Goal: Task Accomplishment & Management: Complete application form

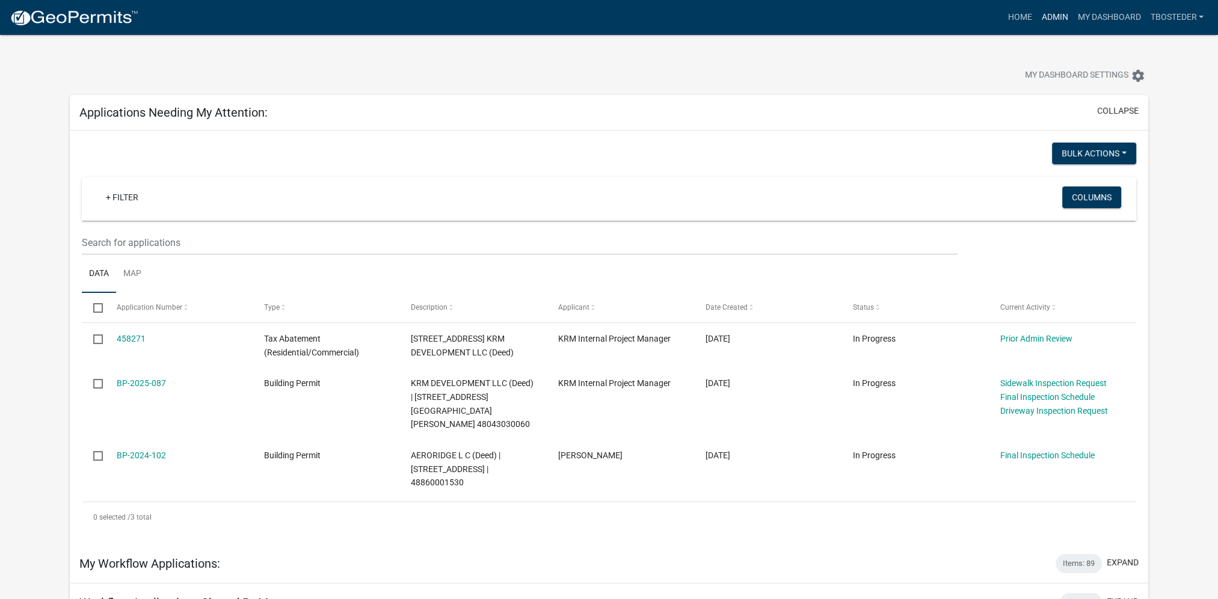
click at [1059, 14] on link "Admin" at bounding box center [1054, 17] width 36 height 23
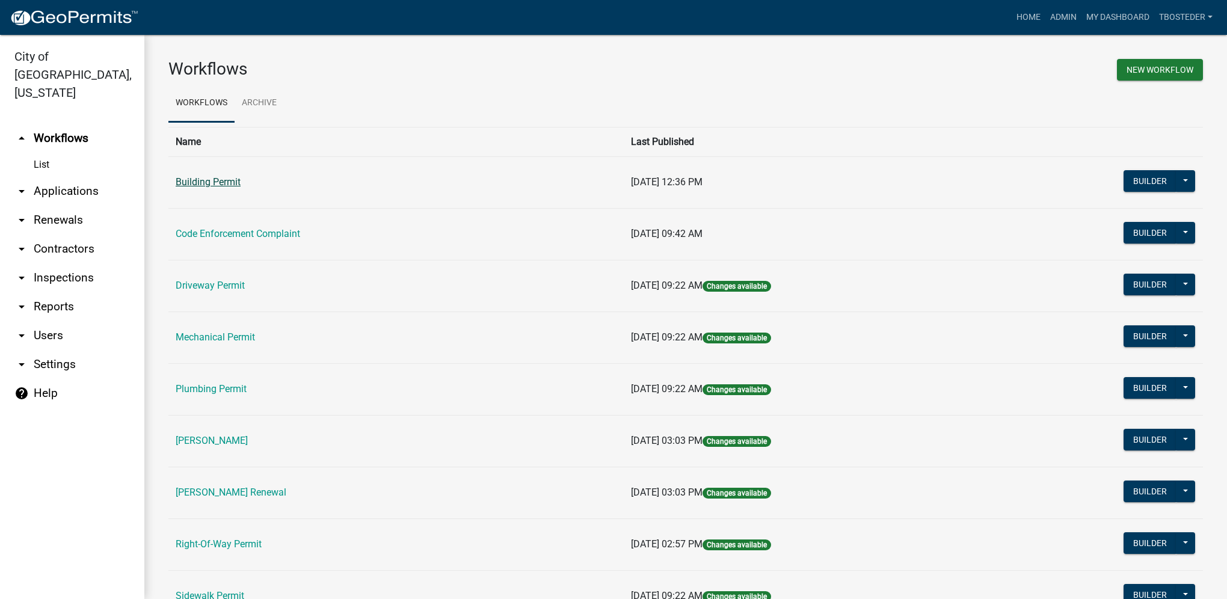
click at [232, 183] on link "Building Permit" at bounding box center [208, 181] width 65 height 11
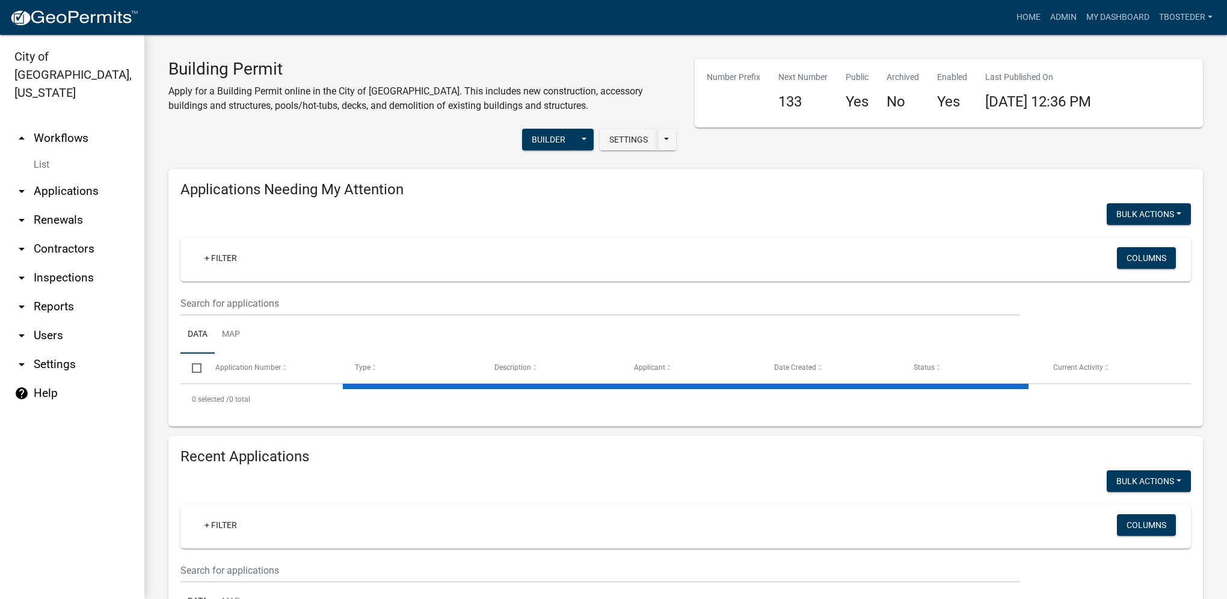
select select "1: 25"
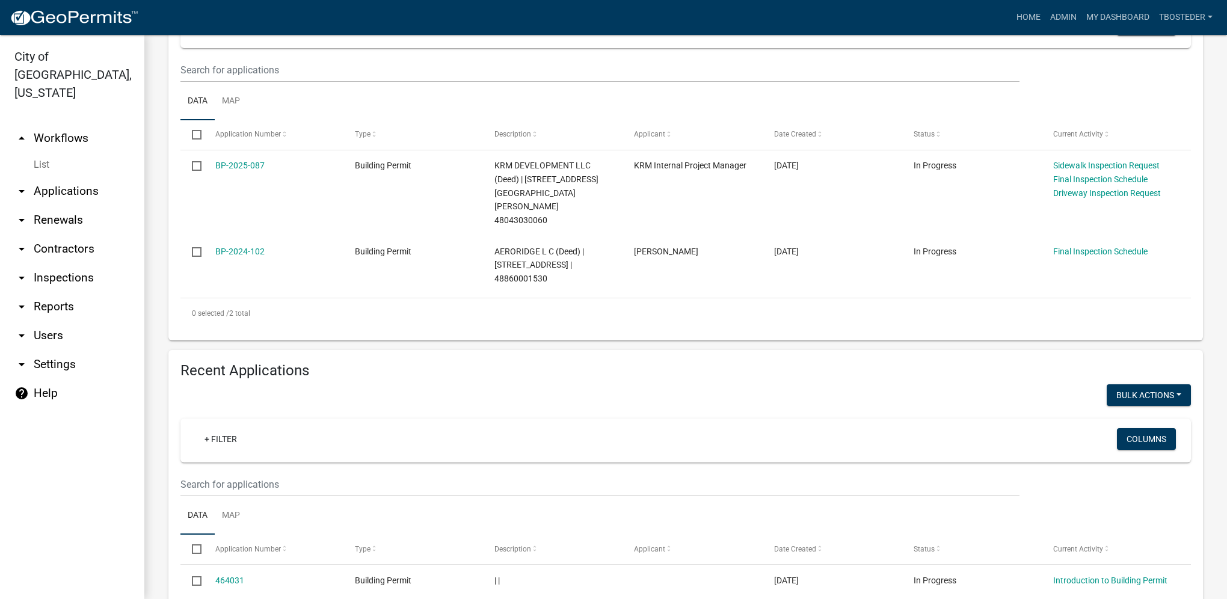
scroll to position [301, 0]
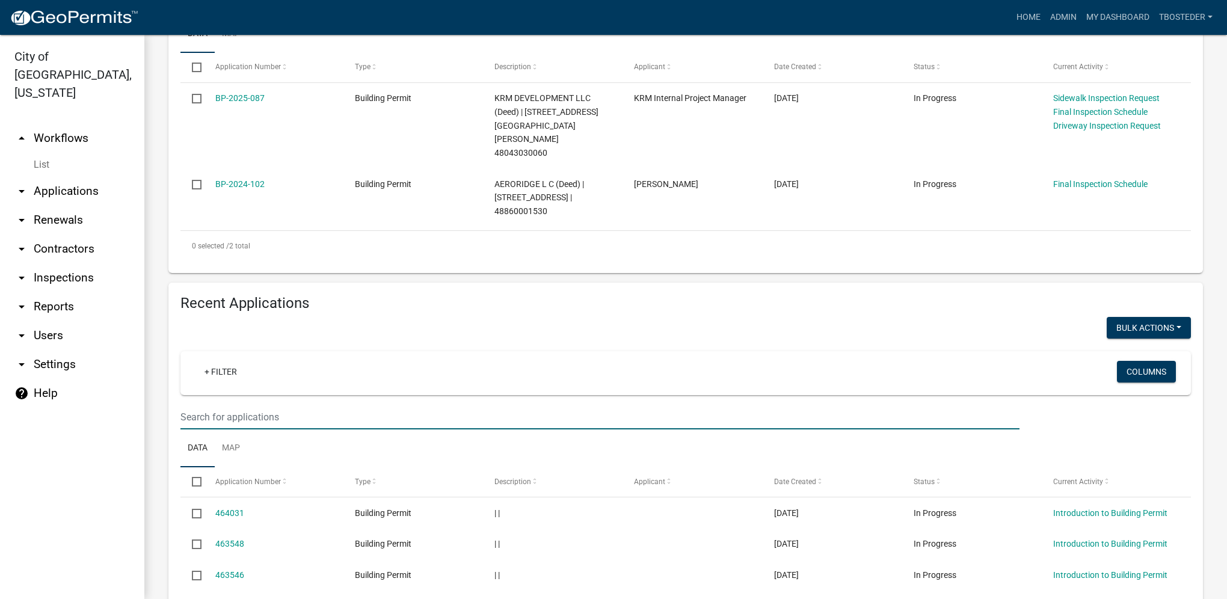
click at [376, 15] on input "text" at bounding box center [599, 2] width 839 height 25
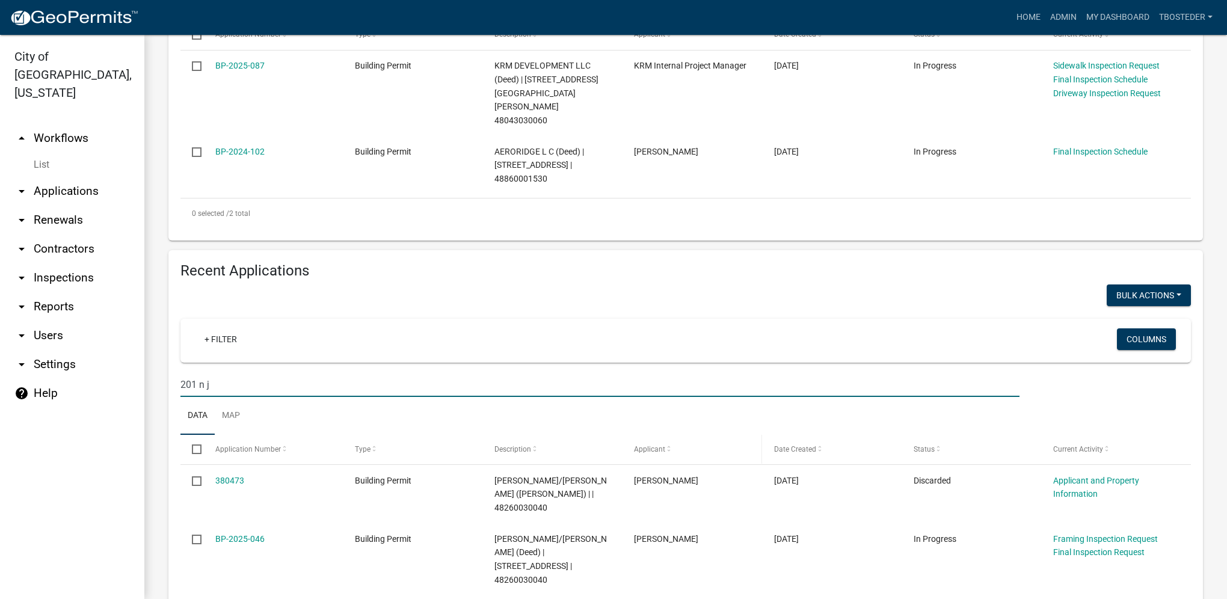
scroll to position [403, 0]
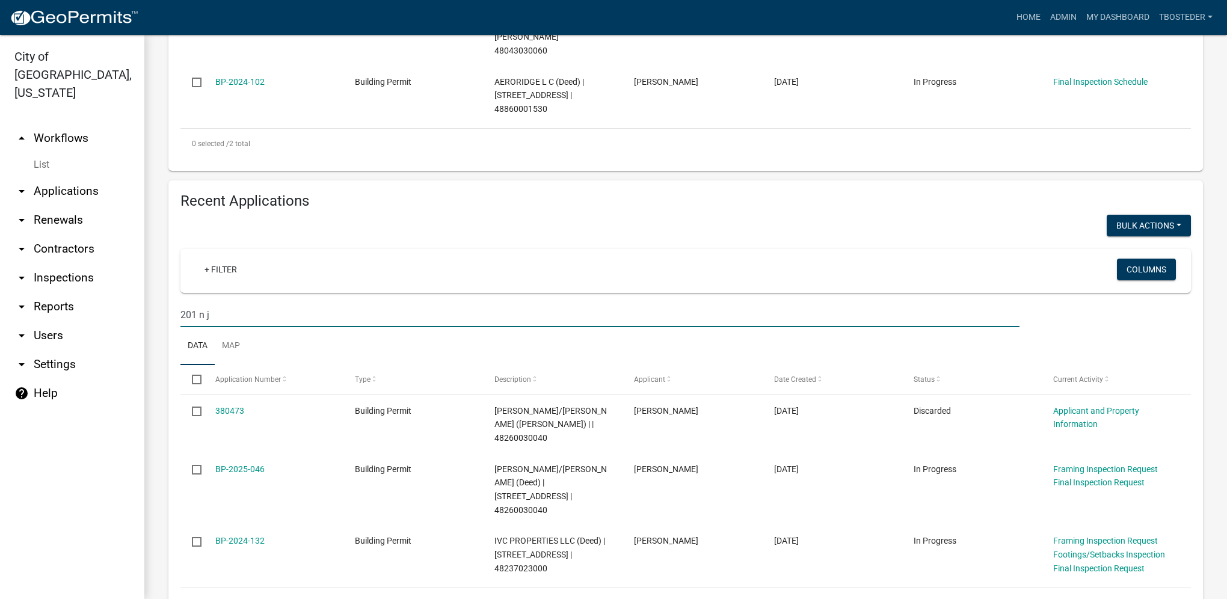
drag, startPoint x: 203, startPoint y: 290, endPoint x: 132, endPoint y: 291, distance: 71.0
click at [132, 291] on div "City of [GEOGRAPHIC_DATA], [US_STATE] arrow_drop_up Workflows List arrow_drop_d…" at bounding box center [613, 317] width 1227 height 564
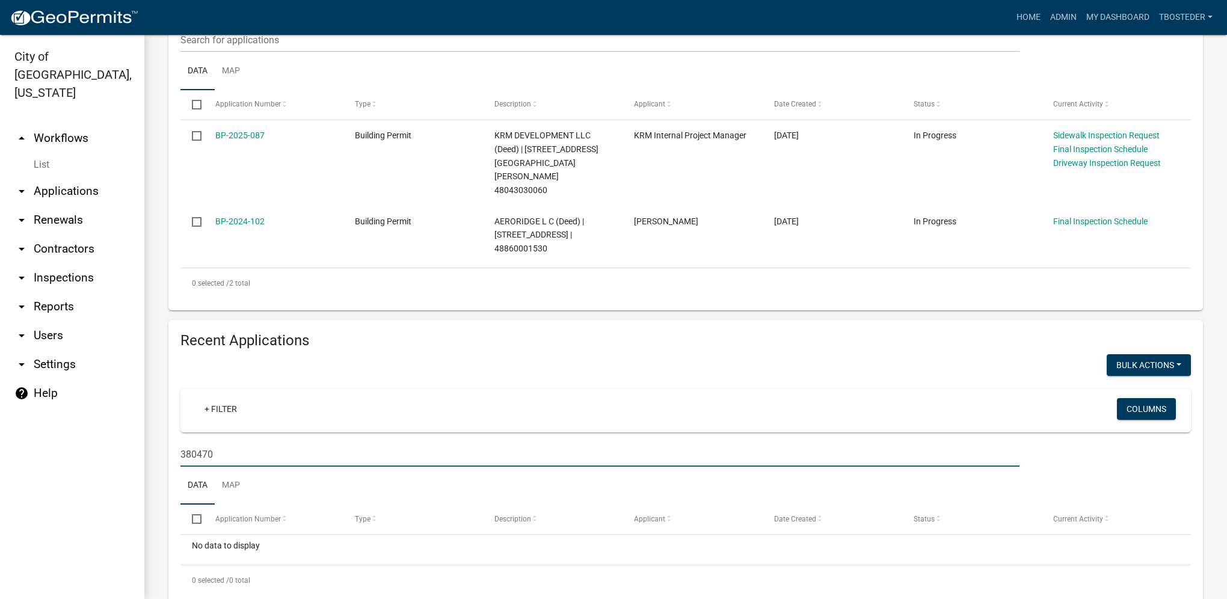
scroll to position [268, 0]
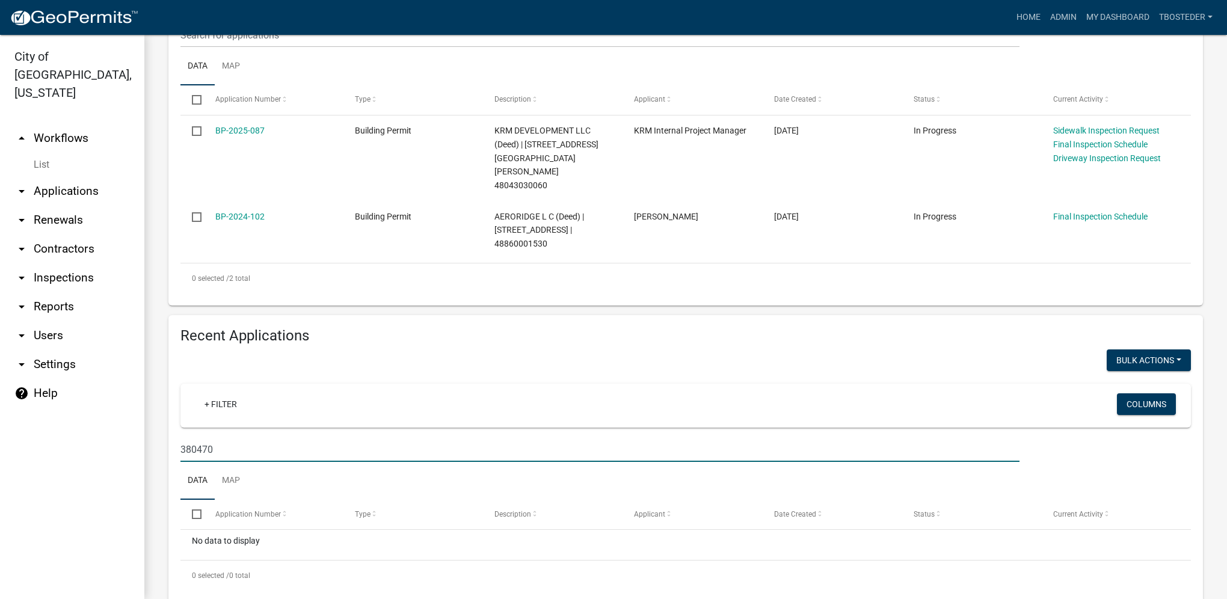
drag, startPoint x: 252, startPoint y: 422, endPoint x: 113, endPoint y: 408, distance: 139.6
click at [113, 408] on div "City of [GEOGRAPHIC_DATA], [US_STATE] arrow_drop_up Workflows List arrow_drop_d…" at bounding box center [613, 317] width 1227 height 564
type input "201"
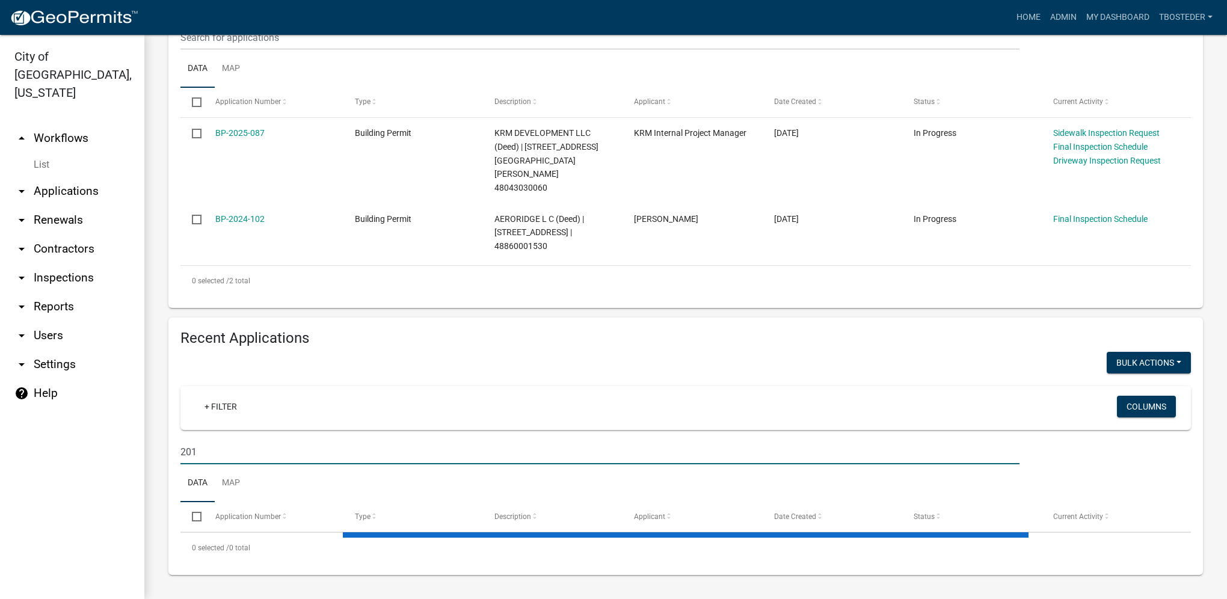
select select "1: 25"
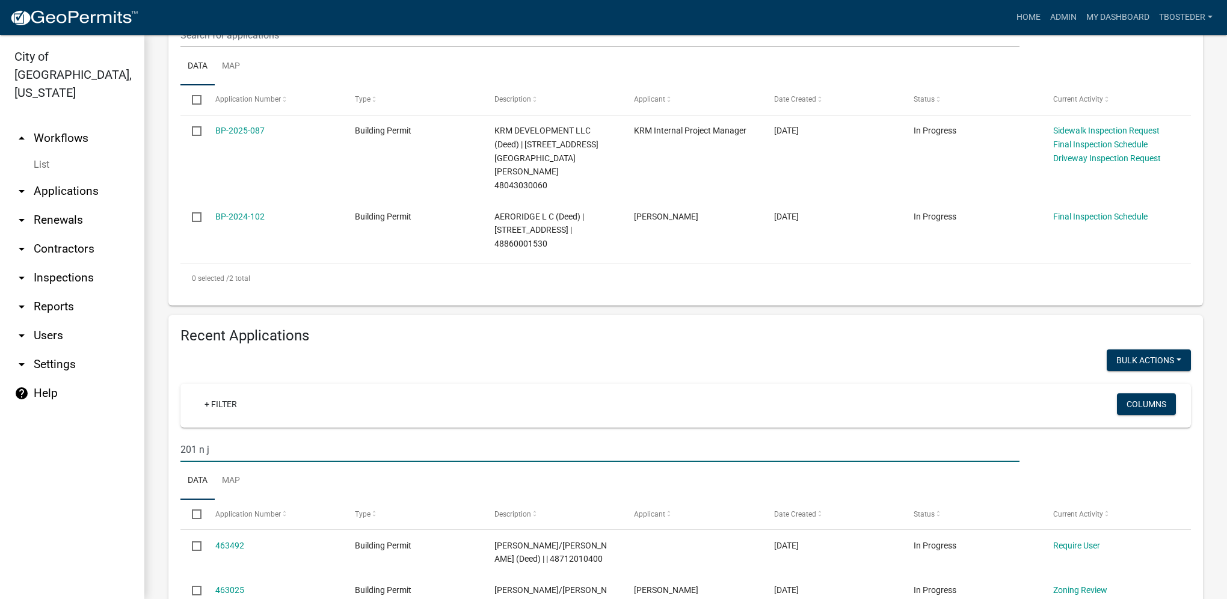
type input "201 n j"
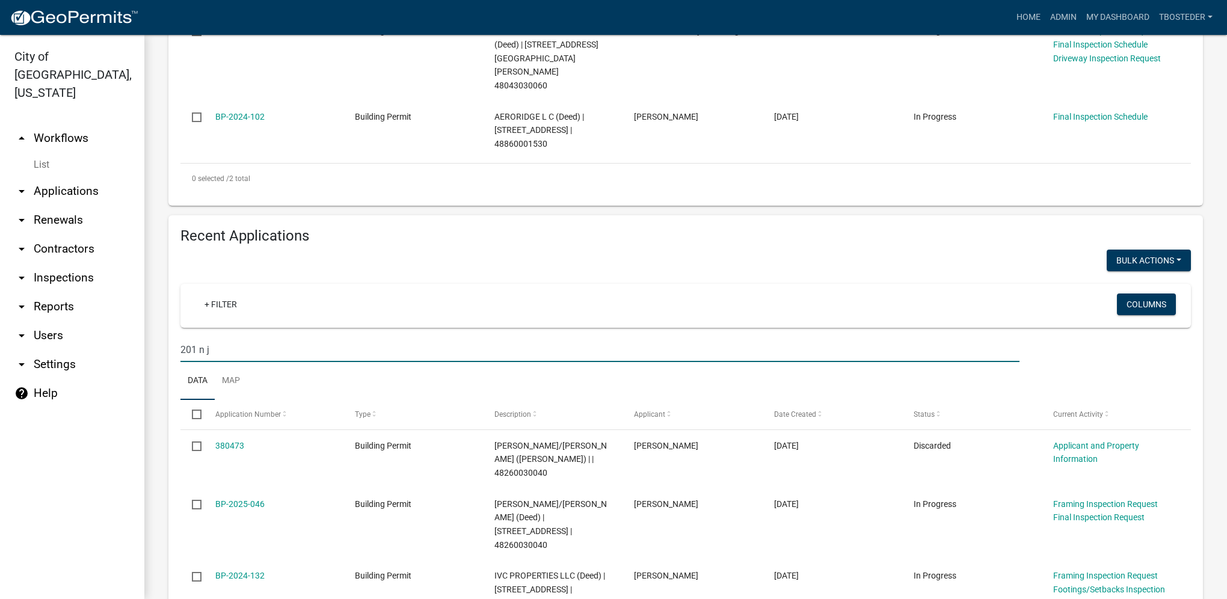
scroll to position [388, 0]
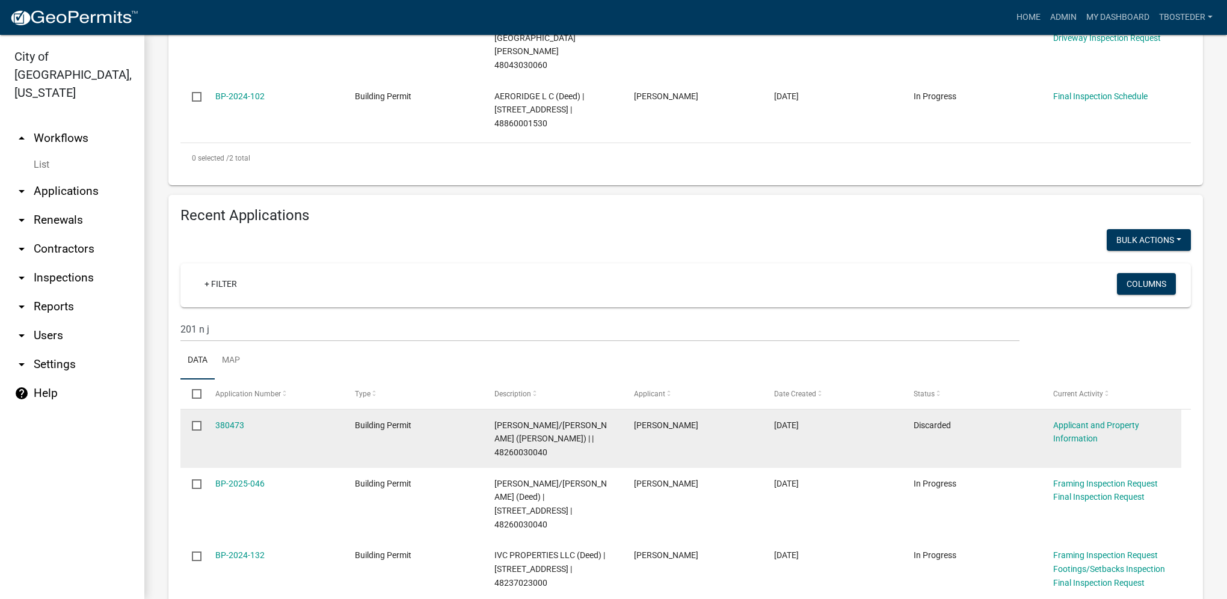
drag, startPoint x: 913, startPoint y: 402, endPoint x: 960, endPoint y: 391, distance: 48.0
click at [960, 418] on div "Discarded" at bounding box center [971, 425] width 117 height 14
drag, startPoint x: 960, startPoint y: 391, endPoint x: 950, endPoint y: 412, distance: 23.1
click at [950, 412] on datatable-body-cell "Discarded" at bounding box center [971, 438] width 139 height 58
click at [930, 417] on datatable-body-cell "Discarded" at bounding box center [971, 438] width 139 height 58
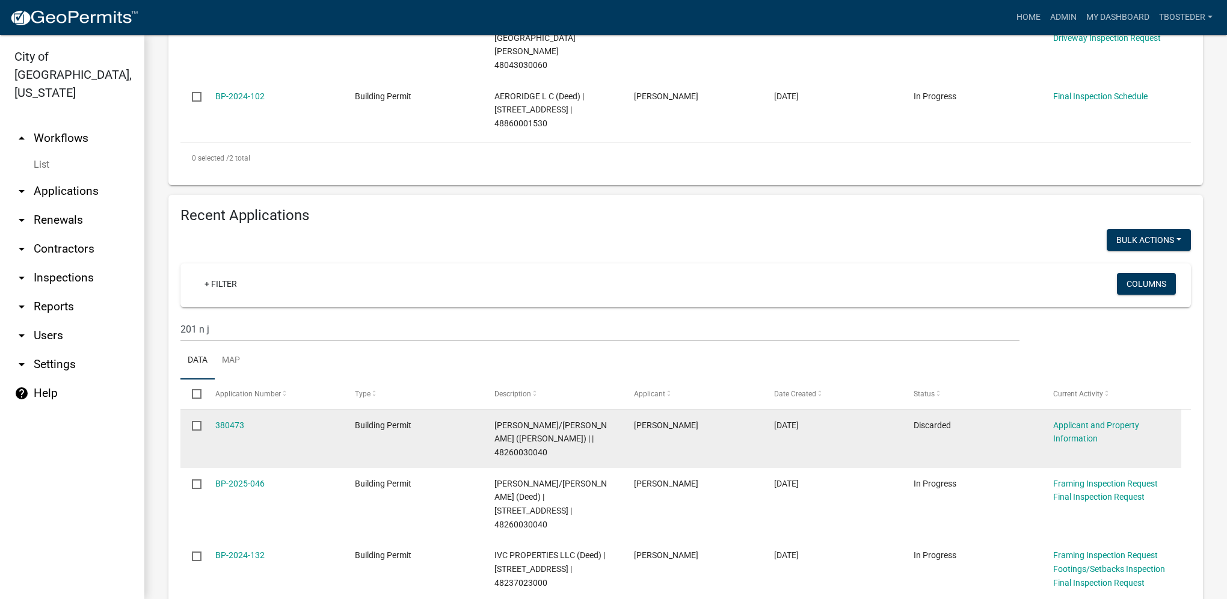
click at [195, 421] on input "checkbox" at bounding box center [196, 425] width 8 height 8
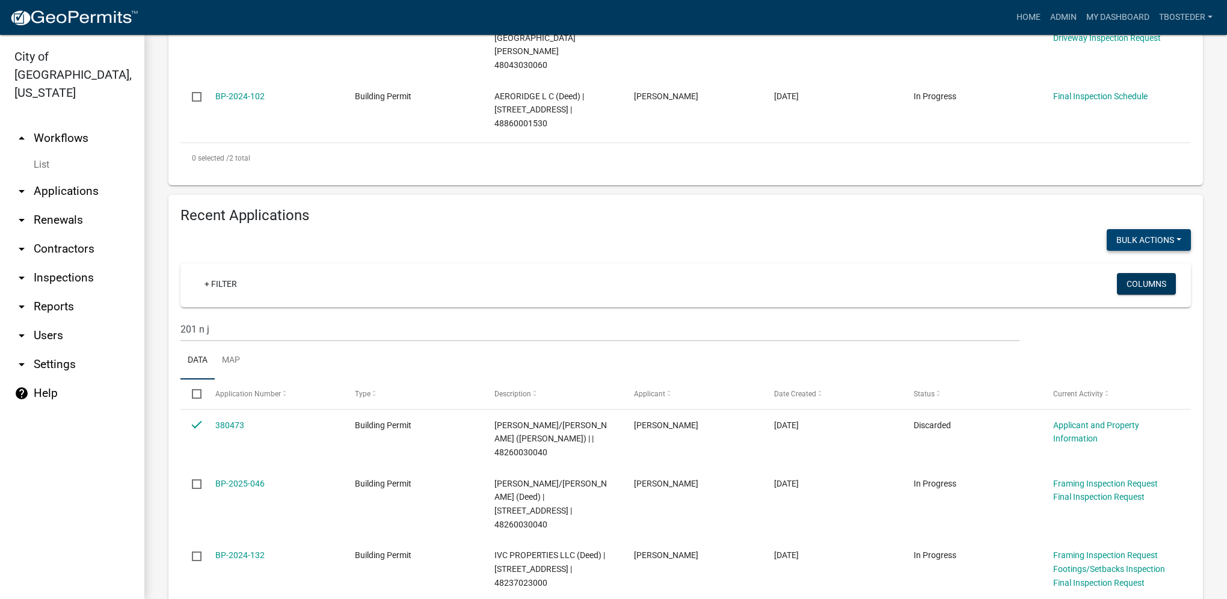
click at [1106, 257] on button "Void" at bounding box center [1142, 271] width 96 height 29
checkbox input "false"
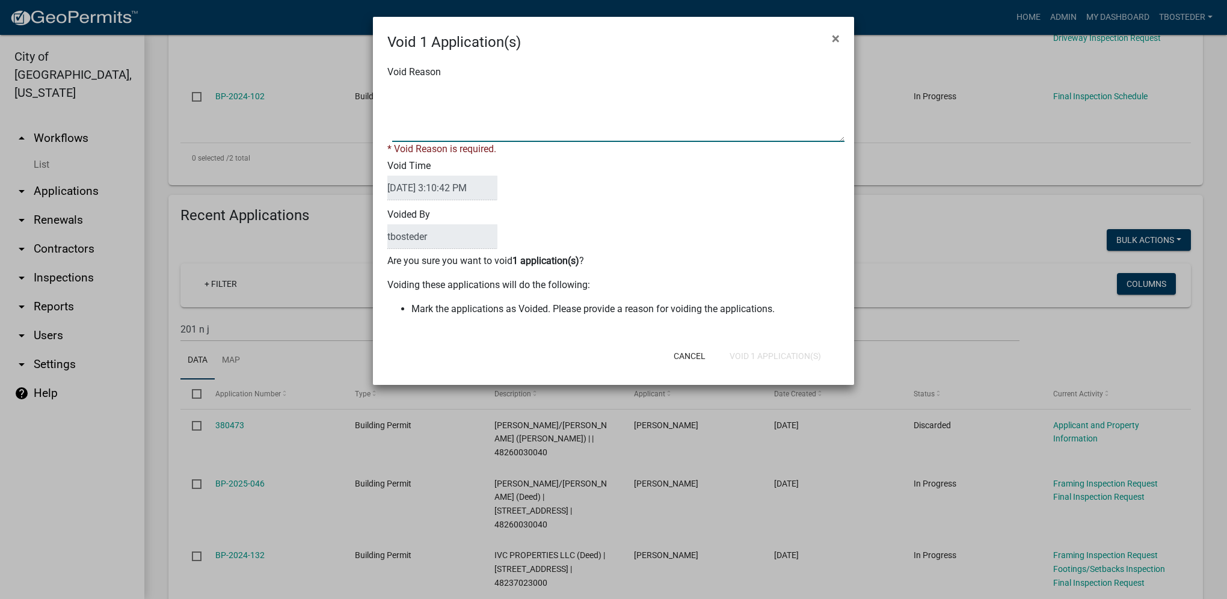
click at [450, 135] on textarea "Void Reason" at bounding box center [618, 112] width 452 height 60
type textarea "duplicate"
click at [729, 360] on div "Void 1 Application(s) × Void Reason * Void Reason is required. Void Time [DATE]…" at bounding box center [613, 201] width 481 height 368
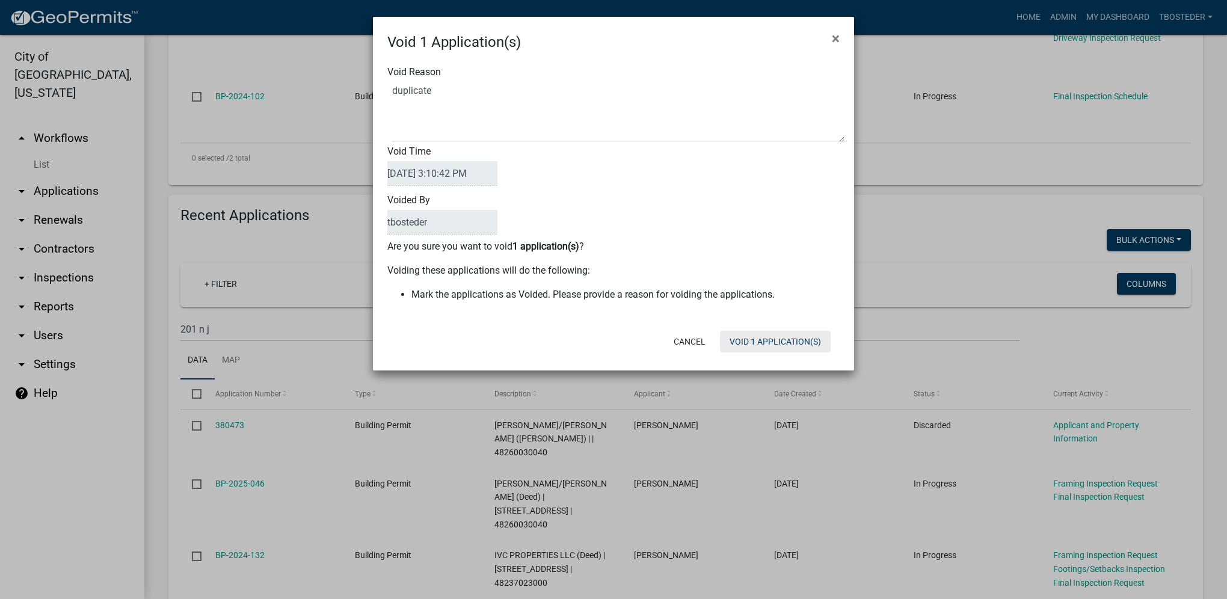
click at [744, 344] on button "Void 1 Application(s)" at bounding box center [775, 342] width 111 height 22
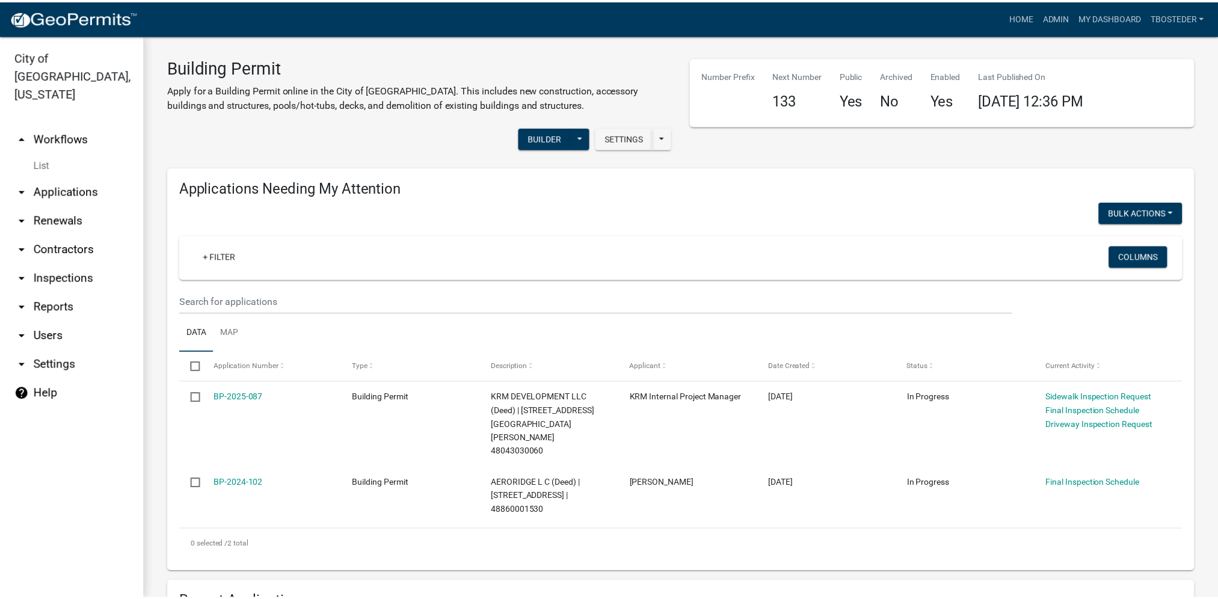
scroll to position [0, 0]
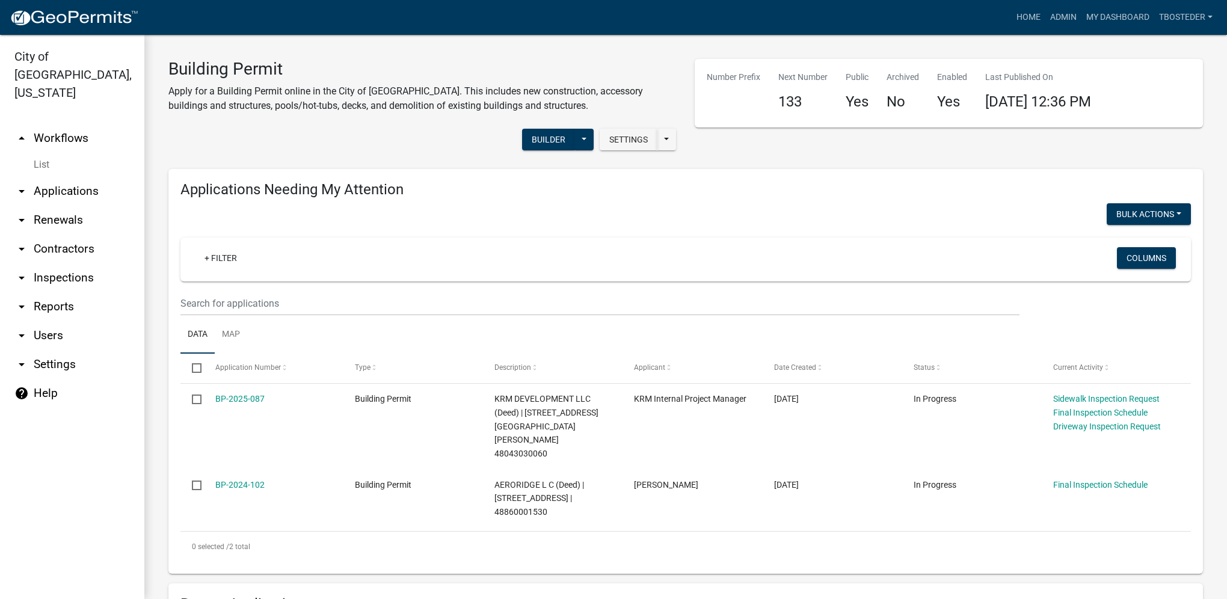
click at [60, 19] on img at bounding box center [74, 18] width 129 height 18
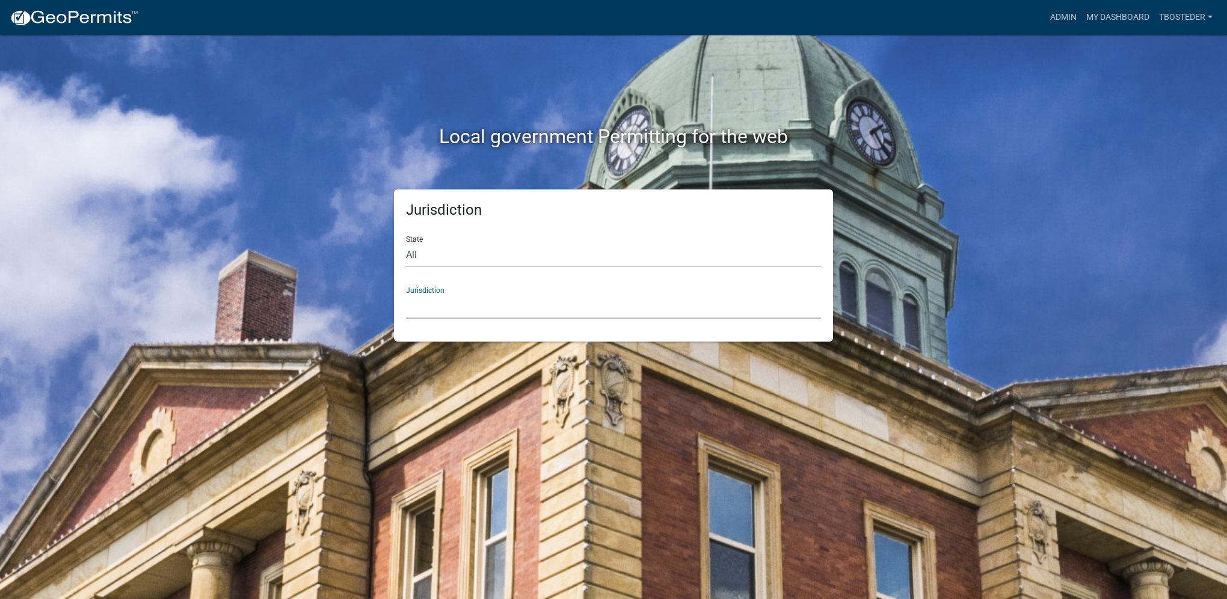
click at [435, 304] on select "[GEOGRAPHIC_DATA], [US_STATE] [GEOGRAPHIC_DATA], [US_STATE][PERSON_NAME][GEOGRA…" at bounding box center [613, 306] width 415 height 25
click at [291, 305] on div "Jurisdiction State All [US_STATE] [US_STATE] [US_STATE] [US_STATE] [US_STATE] […" at bounding box center [613, 265] width 685 height 152
click at [1126, 10] on link "My Dashboard" at bounding box center [1117, 17] width 73 height 23
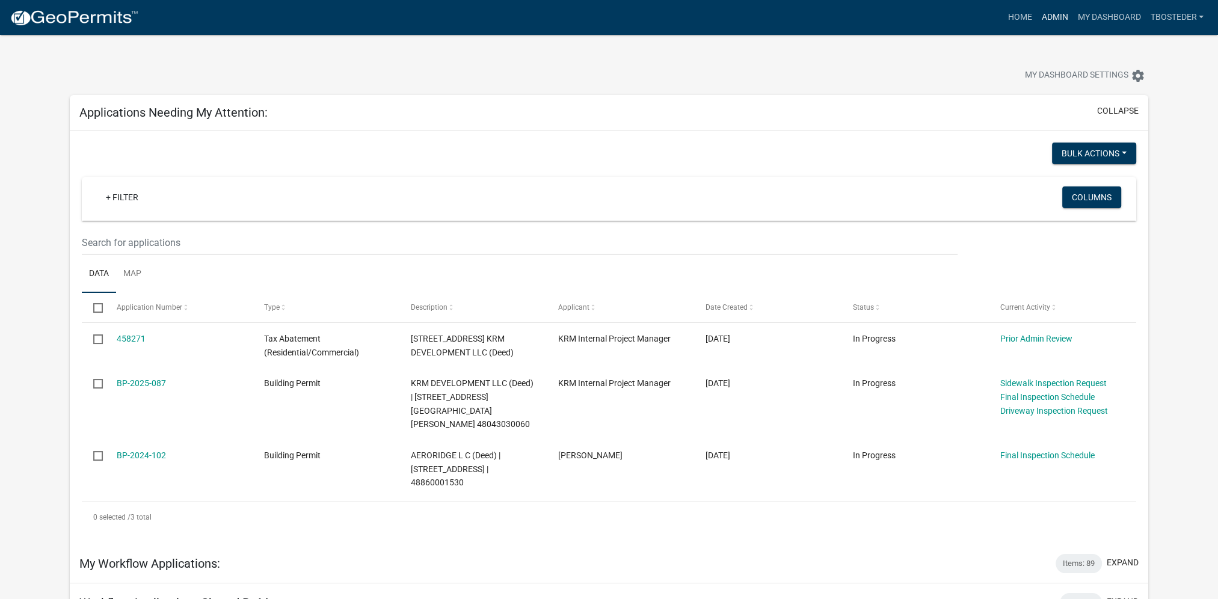
click at [1049, 24] on link "Admin" at bounding box center [1054, 17] width 36 height 23
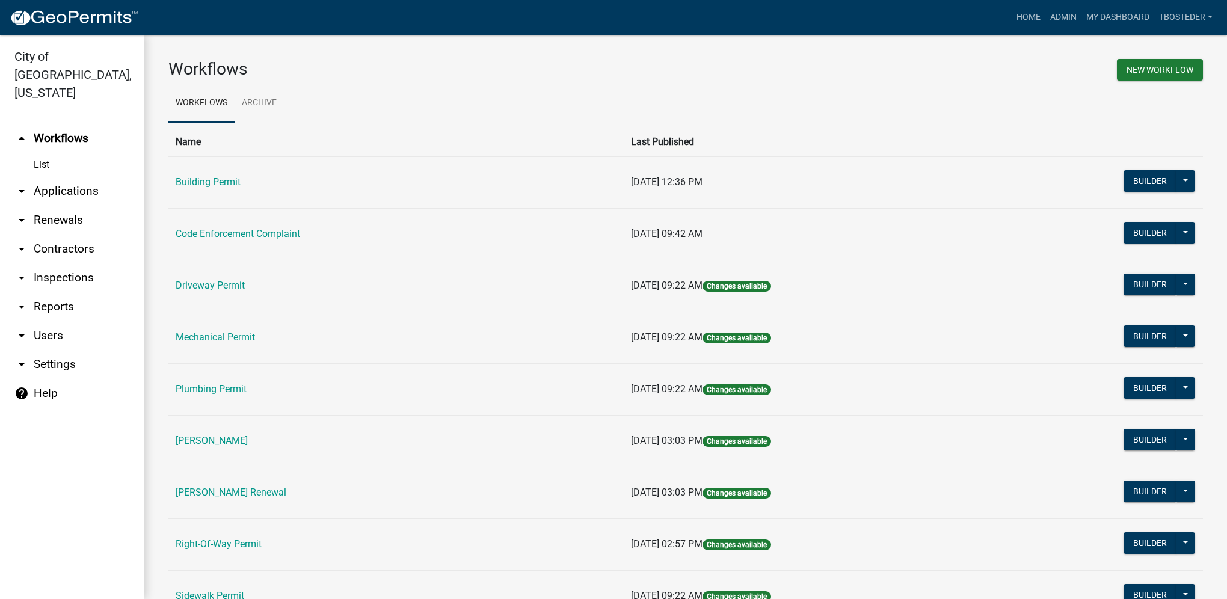
click at [212, 168] on td "Building Permit" at bounding box center [395, 182] width 455 height 52
click at [211, 176] on td "Building Permit" at bounding box center [395, 182] width 455 height 52
click at [210, 178] on link "Building Permit" at bounding box center [208, 181] width 65 height 11
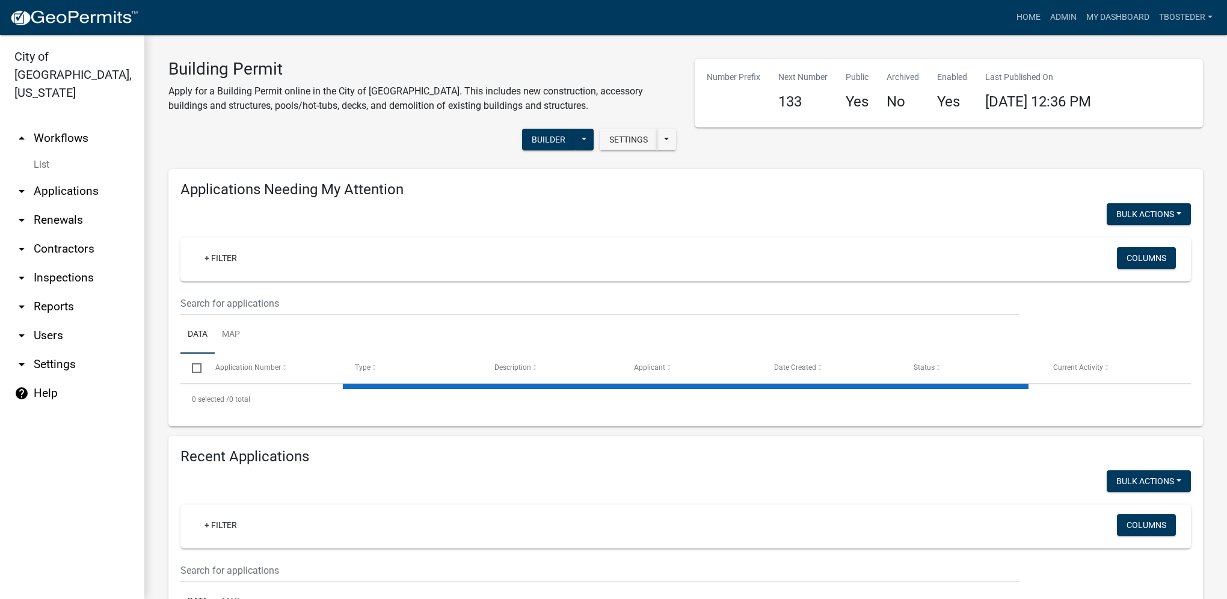
select select "1: 25"
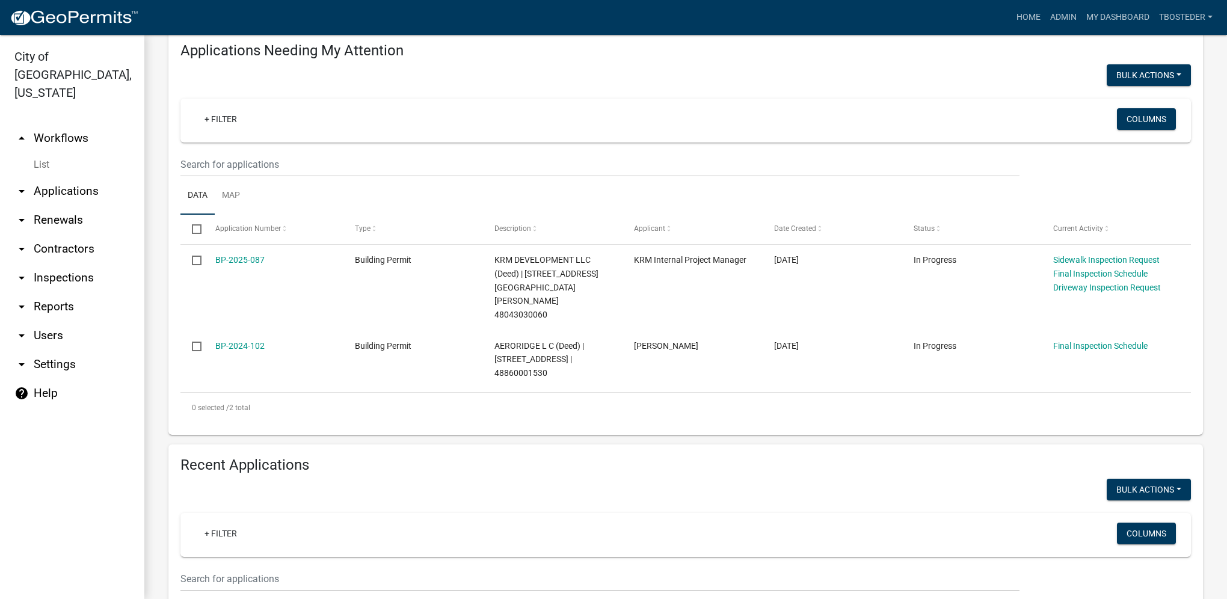
scroll to position [241, 0]
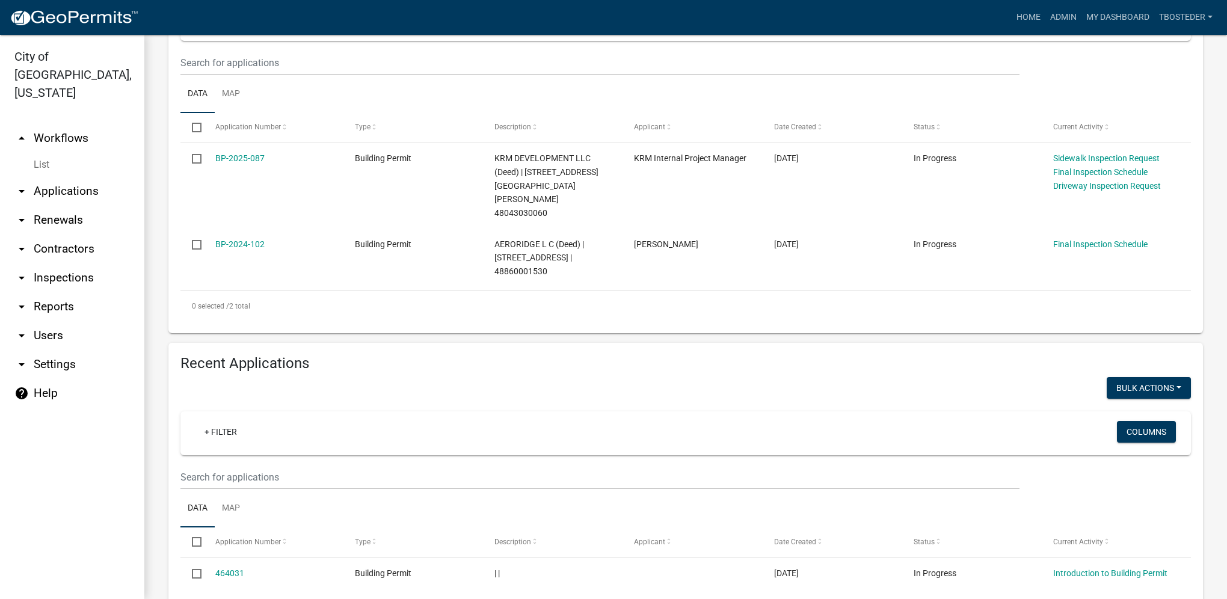
click at [265, 489] on ul "Data Map" at bounding box center [685, 508] width 1010 height 38
click at [257, 75] on input "text" at bounding box center [599, 63] width 839 height 25
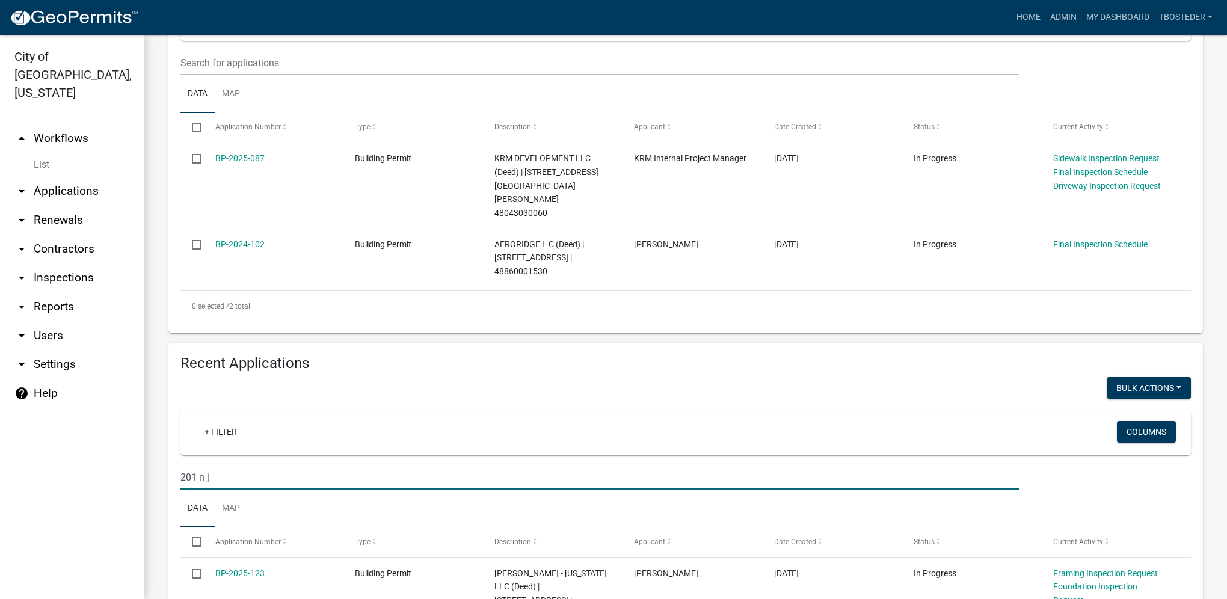
type input "201 n j"
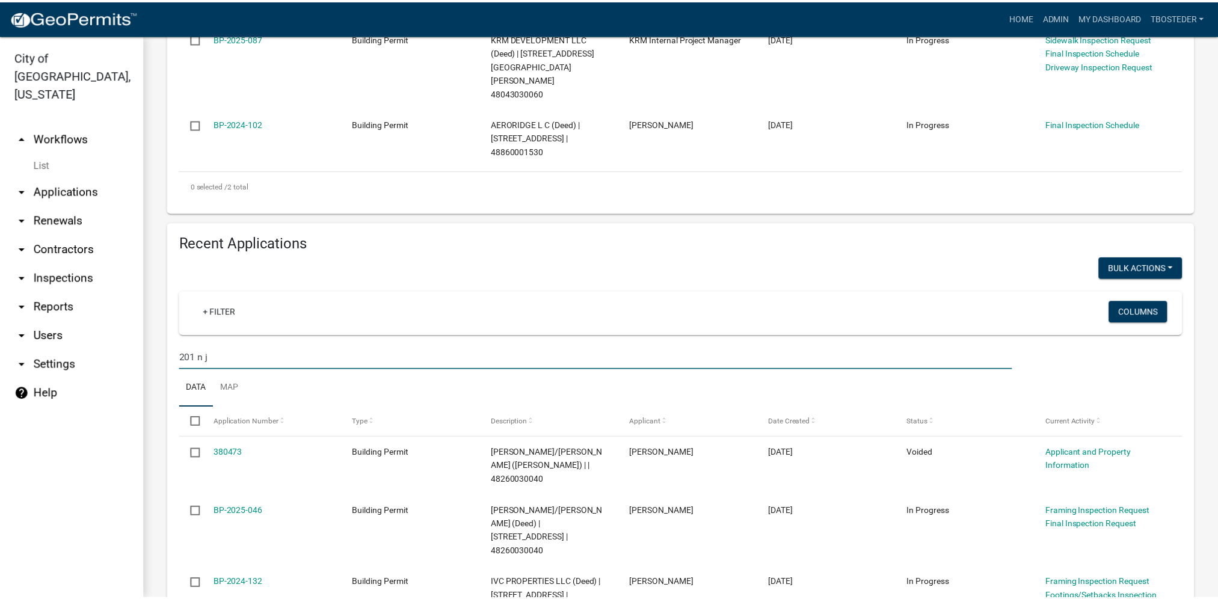
scroll to position [403, 0]
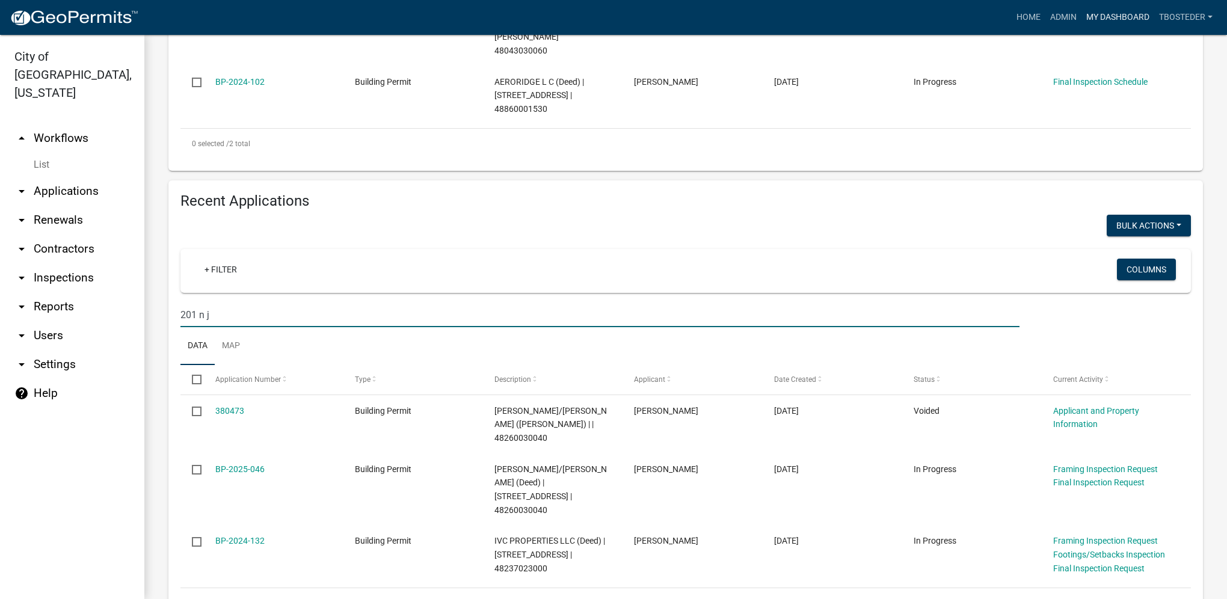
click at [1087, 22] on link "My Dashboard" at bounding box center [1117, 17] width 73 height 23
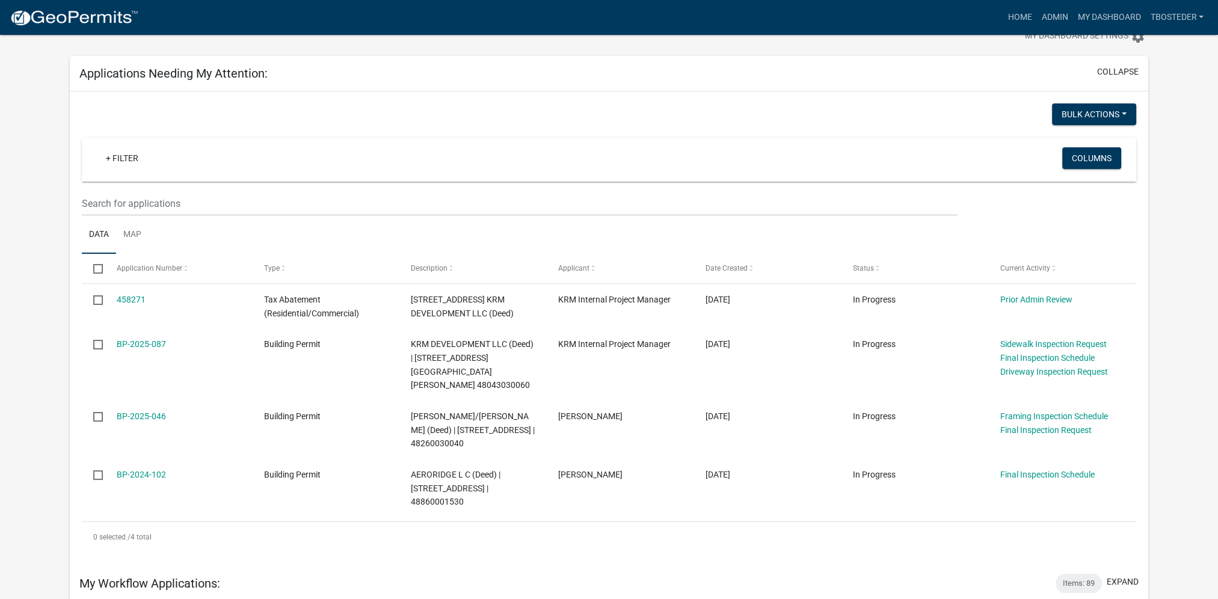
scroll to position [60, 0]
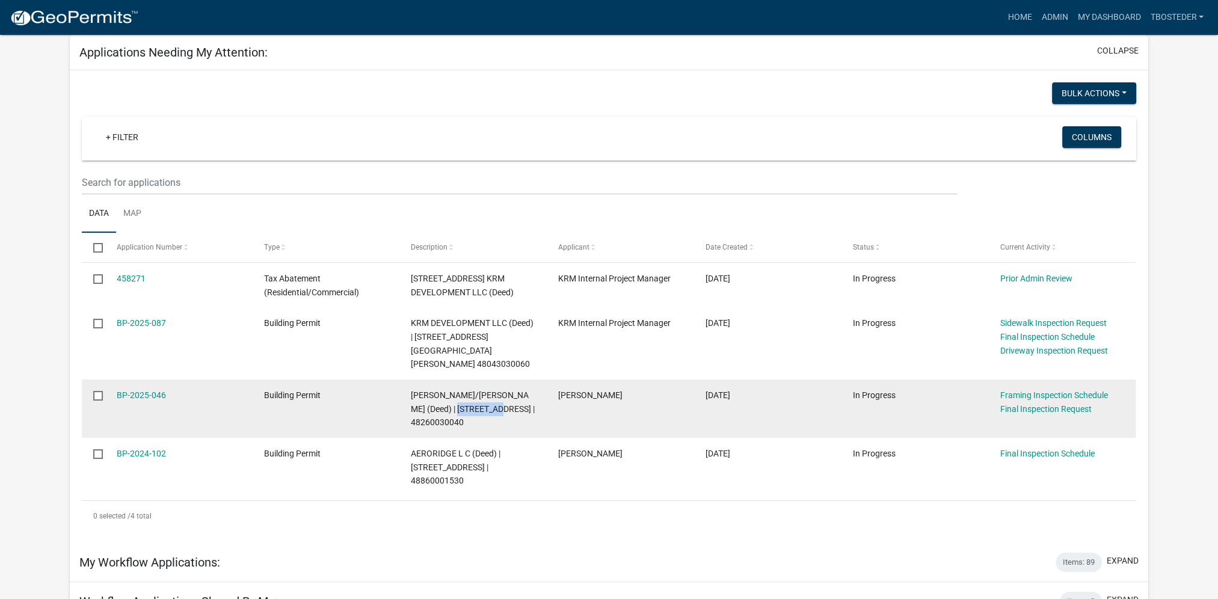
drag, startPoint x: 444, startPoint y: 394, endPoint x: 481, endPoint y: 393, distance: 37.3
click at [481, 393] on span "[PERSON_NAME]/[PERSON_NAME] (Deed) | [STREET_ADDRESS] | 48260030040" at bounding box center [473, 408] width 124 height 37
copy span "[STREET_ADDRESS]"
click at [162, 390] on link "BP-2025-046" at bounding box center [141, 395] width 49 height 10
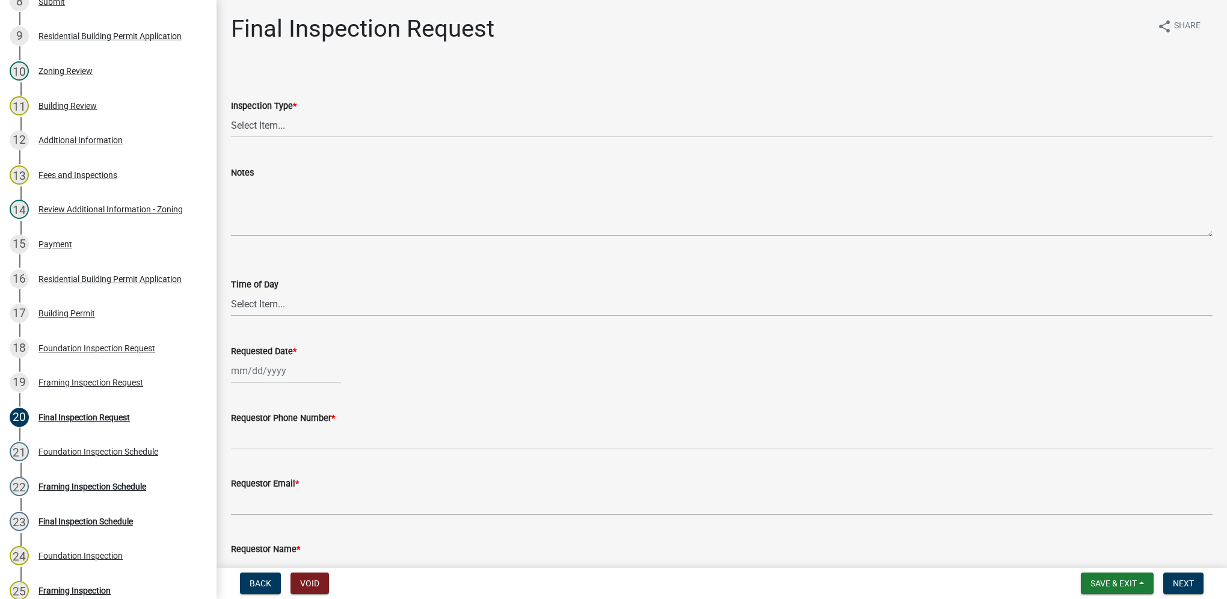
scroll to position [481, 0]
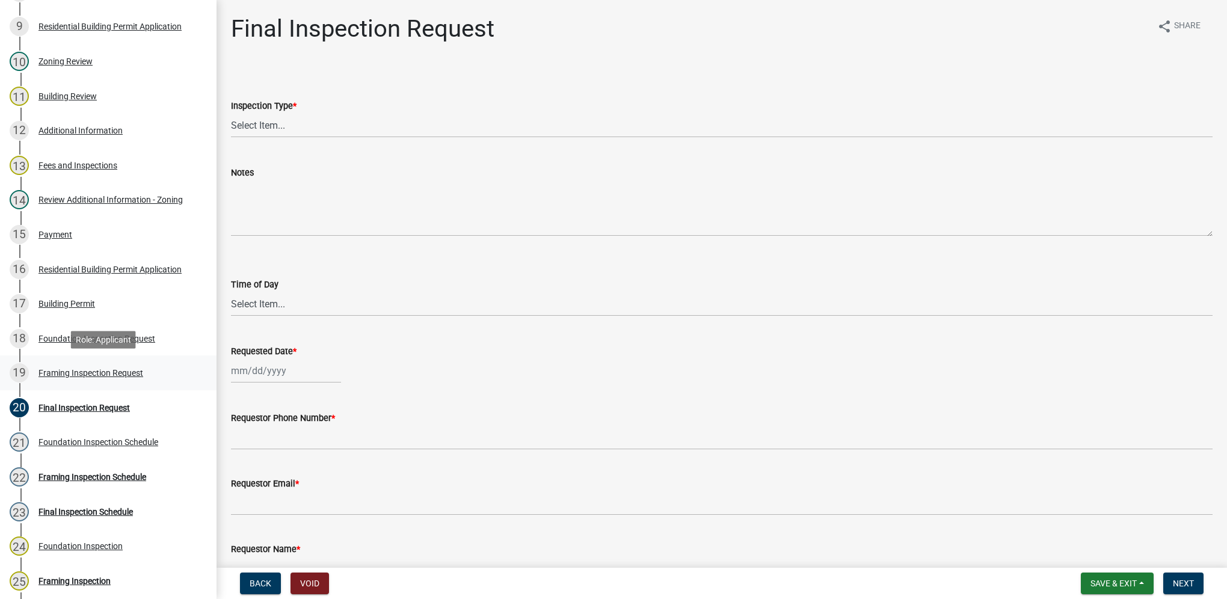
click at [129, 366] on div "19 Framing Inspection Request" at bounding box center [104, 372] width 188 height 19
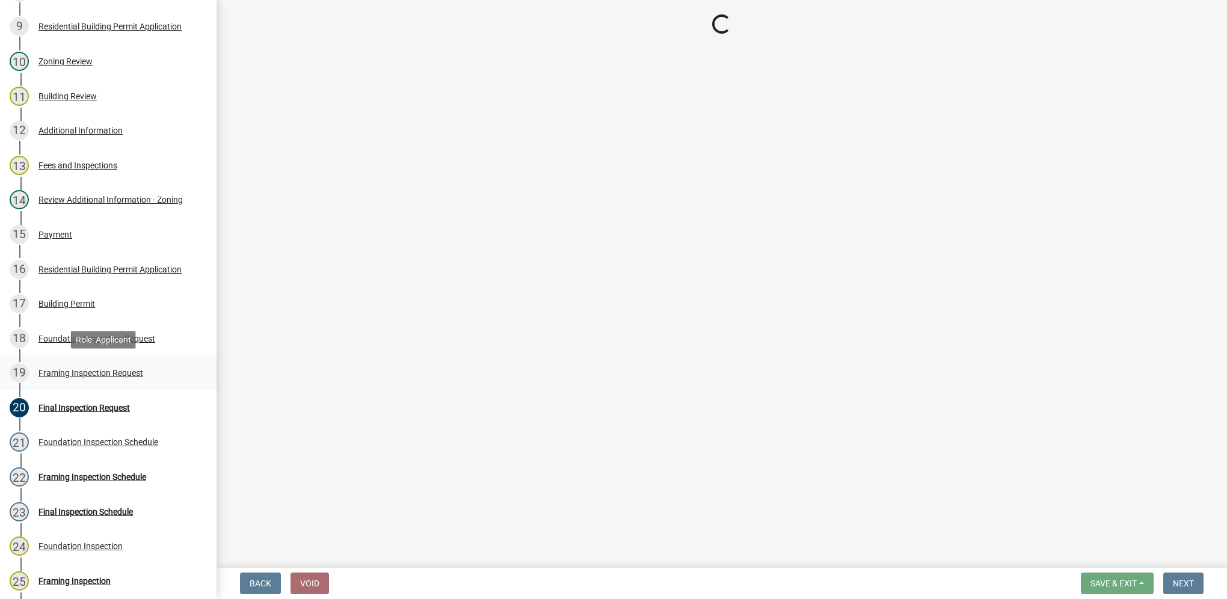
select select "e9fcb543-8f06-4ed5-8df3-3925d2ebe15d"
select select "88af556d-fdf1-454b-b933-61cadeae1443"
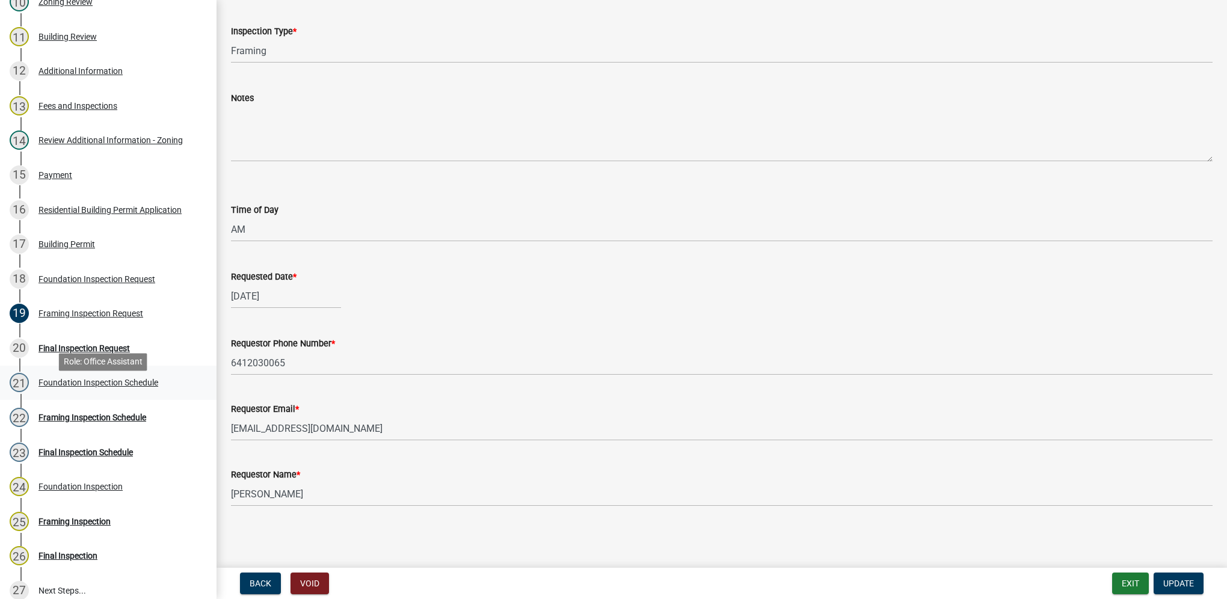
scroll to position [541, 0]
click at [112, 425] on div "22 Framing Inspection Schedule" at bounding box center [104, 416] width 188 height 19
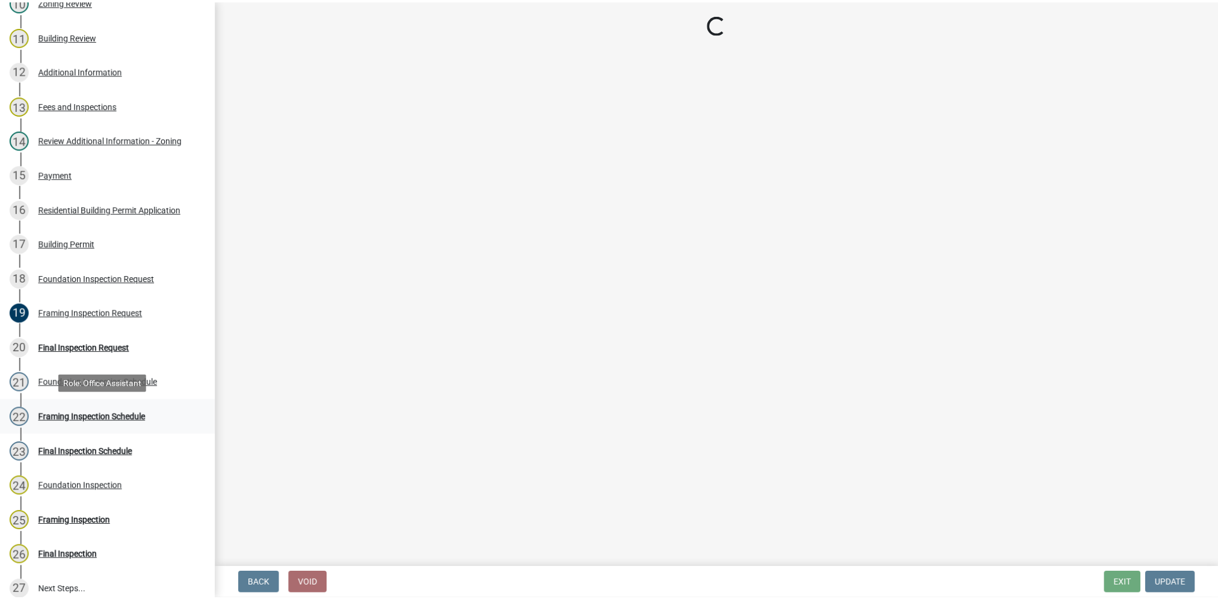
scroll to position [0, 0]
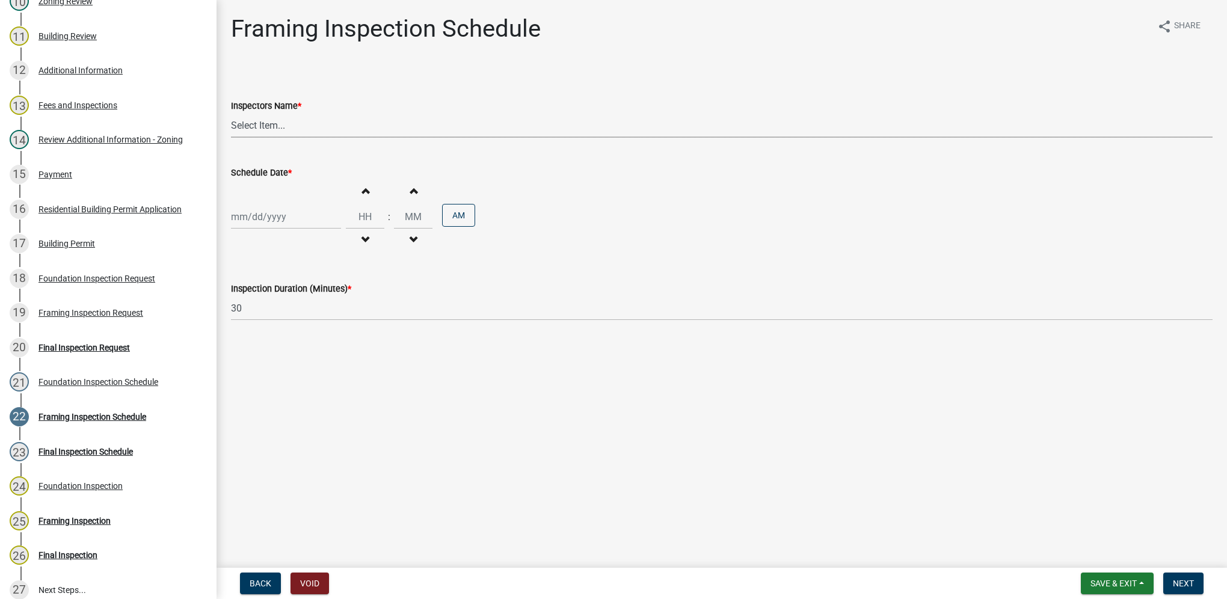
click at [311, 130] on select "Select Item... [DEMOGRAPHIC_DATA] (Indianola Other Inspector) T. Little ([PERSO…" at bounding box center [721, 125] width 981 height 25
select select "27b8dde7-9ed4-44e4-ae8e-5969b60be3e6"
click at [231, 113] on select "Select Item... [DEMOGRAPHIC_DATA] (Indianola Other Inspector) T. Little ([PERSO…" at bounding box center [721, 125] width 981 height 25
click at [284, 221] on div at bounding box center [286, 216] width 110 height 25
select select "8"
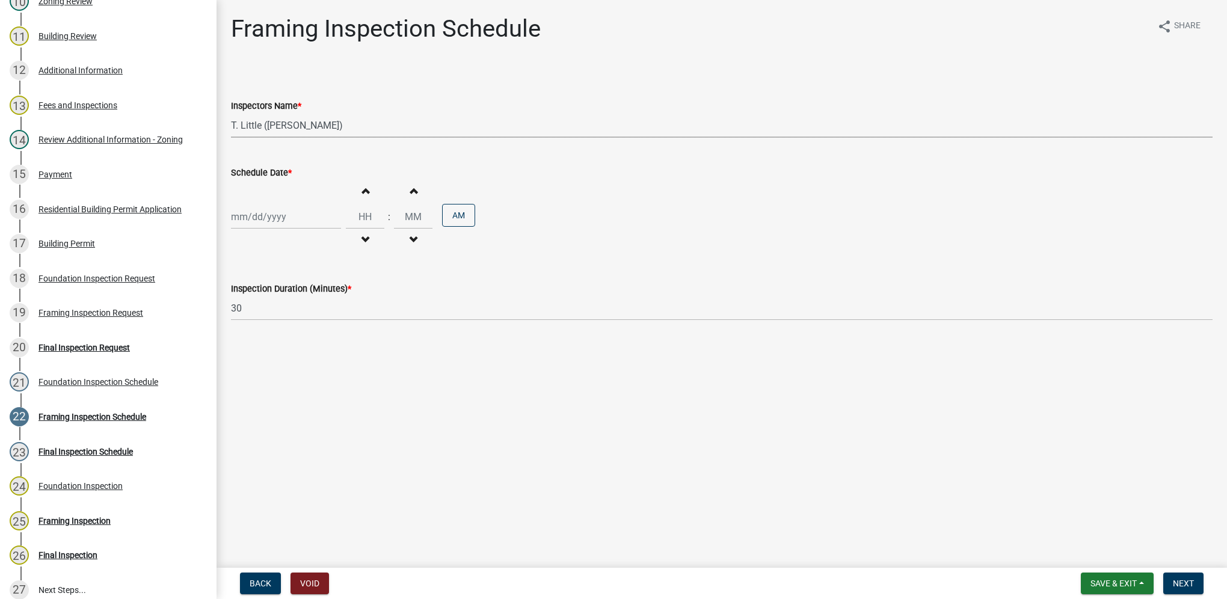
select select "2025"
click at [245, 342] on div "18" at bounding box center [242, 338] width 19 height 19
type input "[DATE]"
click at [355, 219] on input "Hours" at bounding box center [365, 216] width 38 height 25
type input "09"
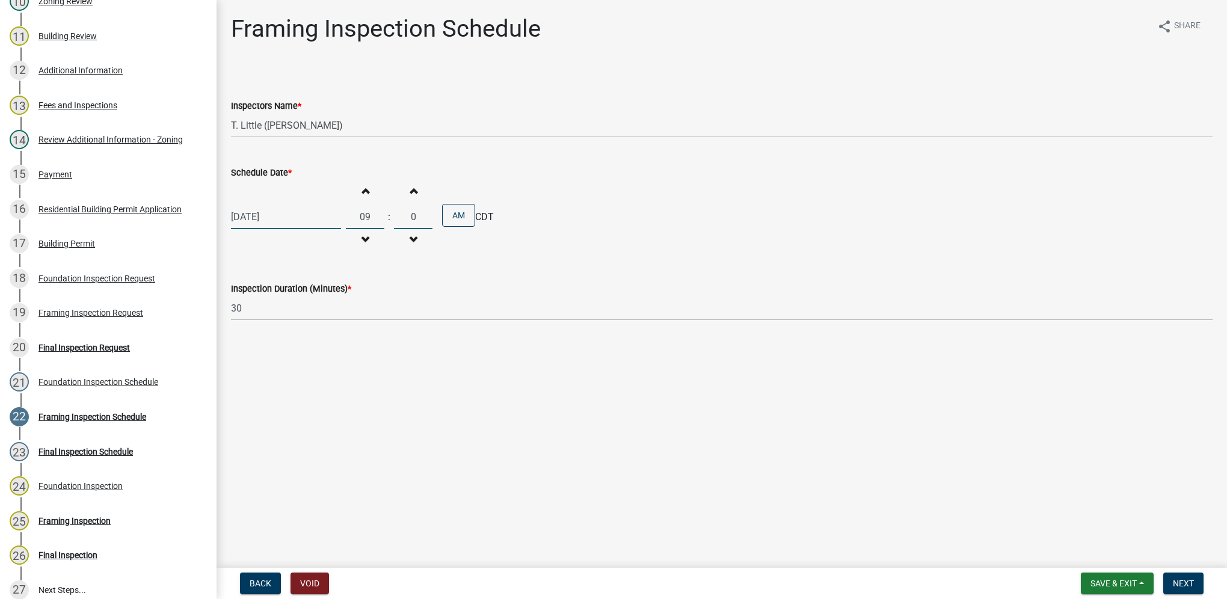
type input "00"
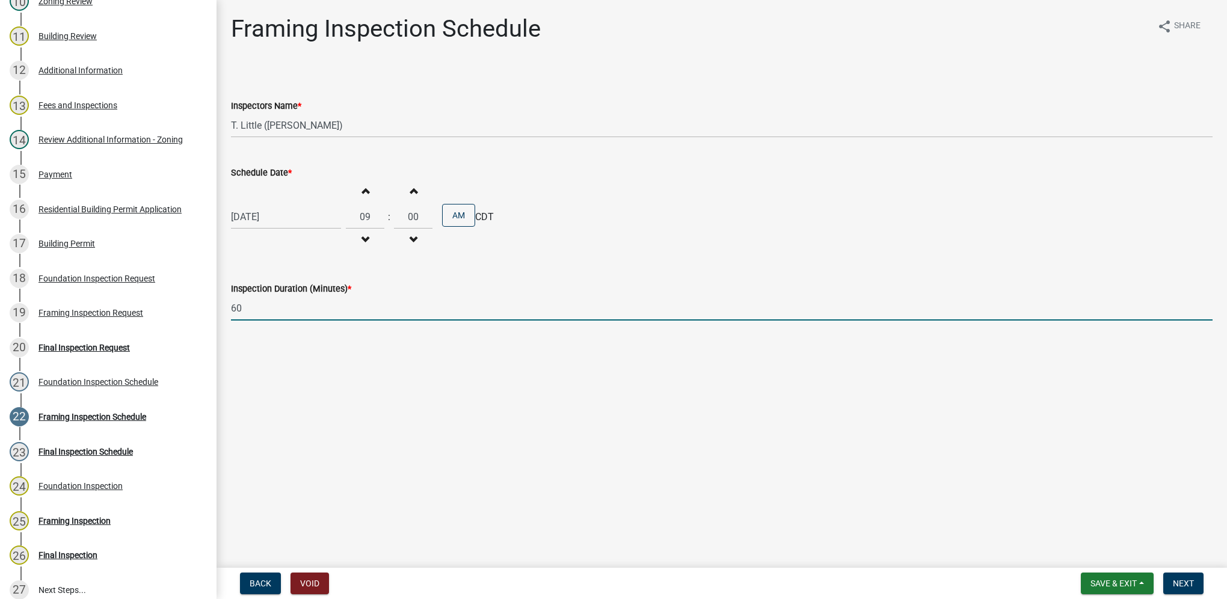
type input "60"
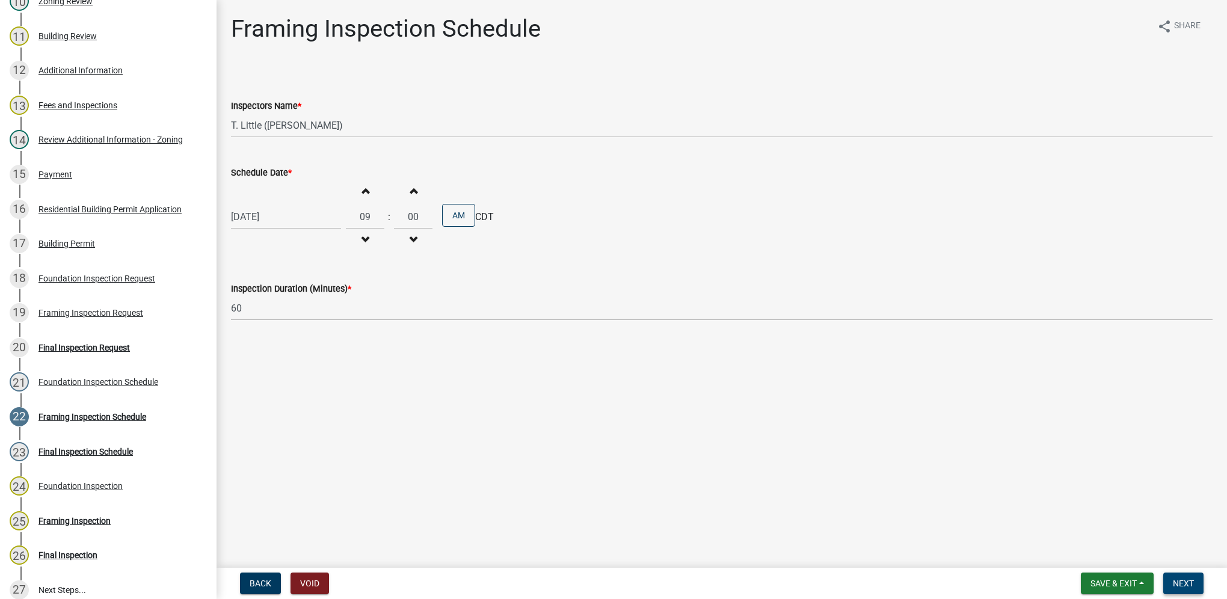
click at [1169, 574] on button "Next" at bounding box center [1183, 583] width 40 height 22
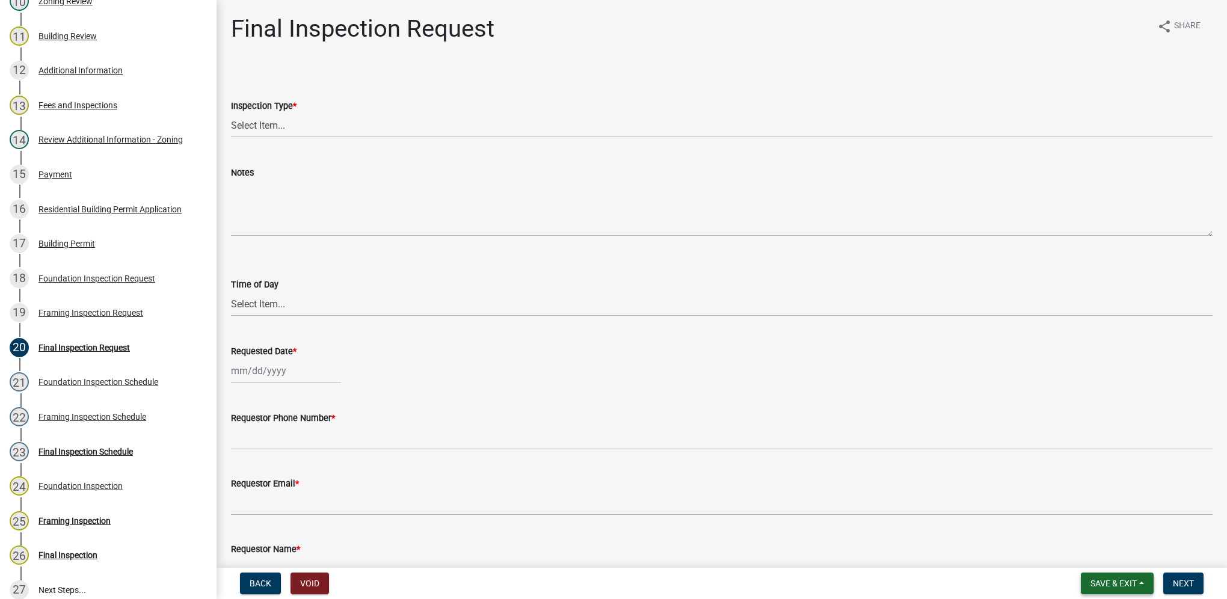
click at [1108, 582] on span "Save & Exit" at bounding box center [1113, 583] width 46 height 10
click at [1105, 560] on button "Save & Exit" at bounding box center [1105, 552] width 96 height 29
